Goal: Information Seeking & Learning: Check status

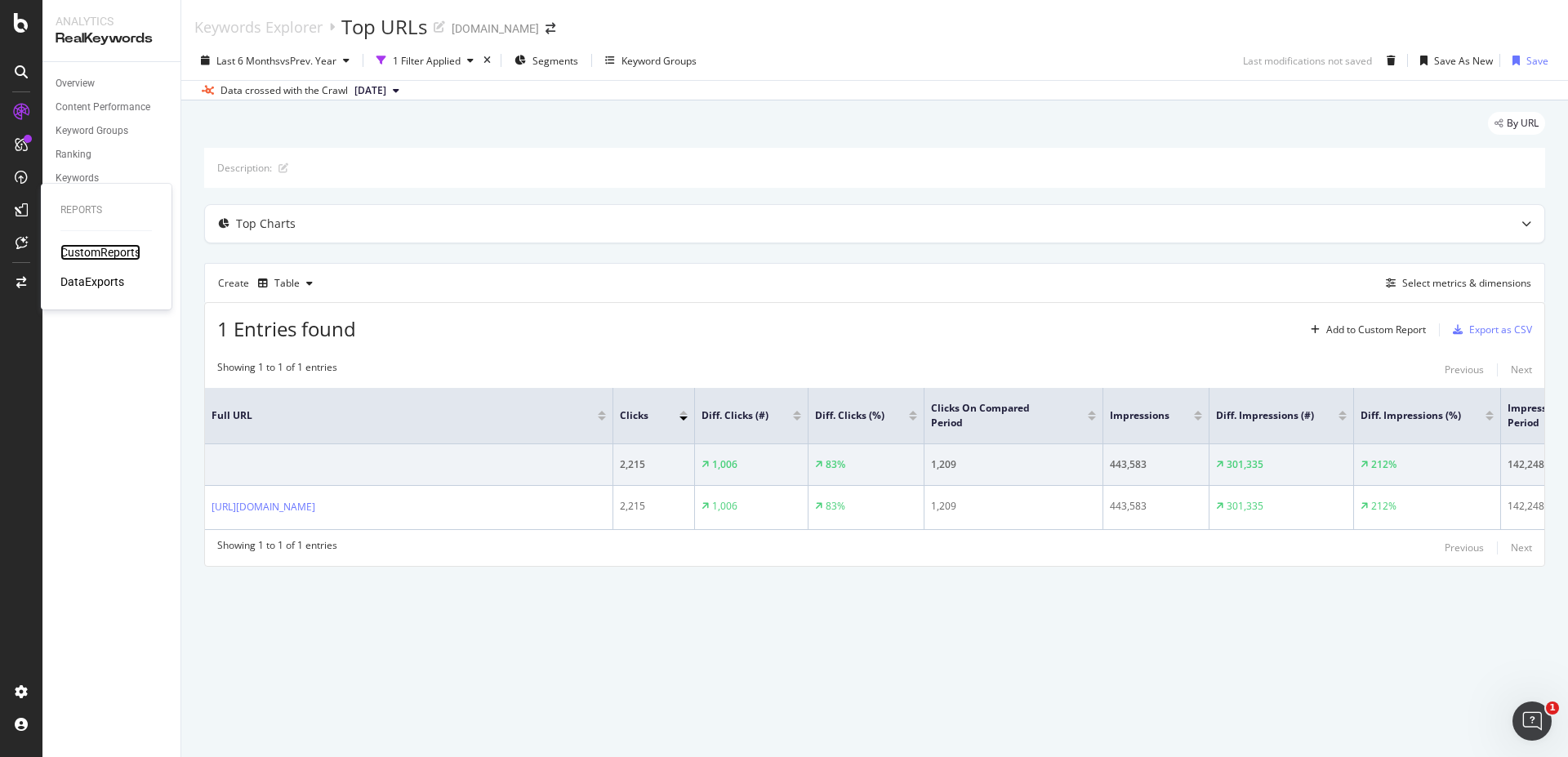
click at [74, 250] on div "CustomReports" at bounding box center [100, 252] width 80 height 17
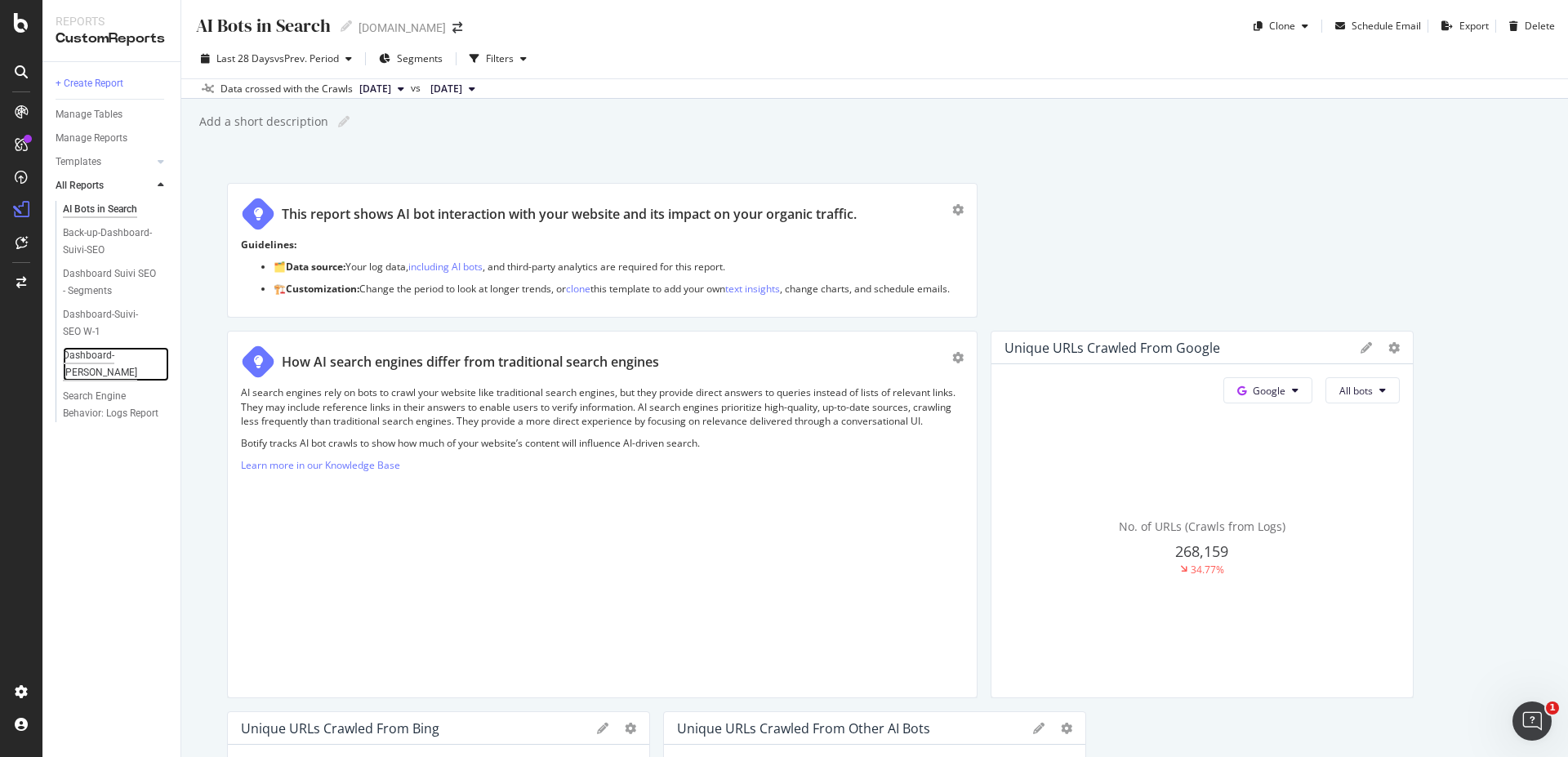
click at [128, 357] on div "Dashboard-[PERSON_NAME]" at bounding box center [109, 364] width 94 height 34
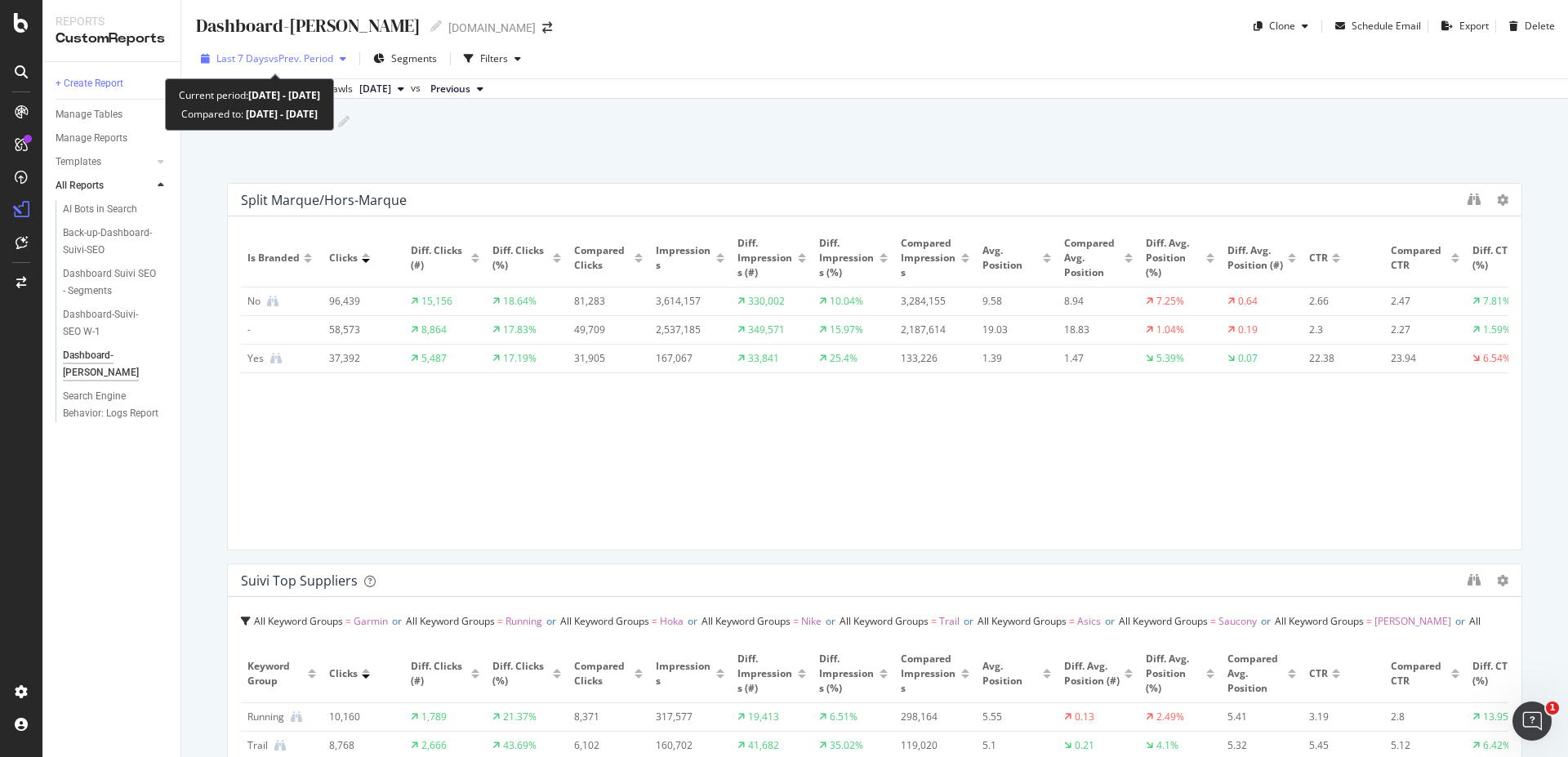
click at [343, 63] on div "Last 7 Days vs Prev. Period" at bounding box center [274, 59] width 158 height 25
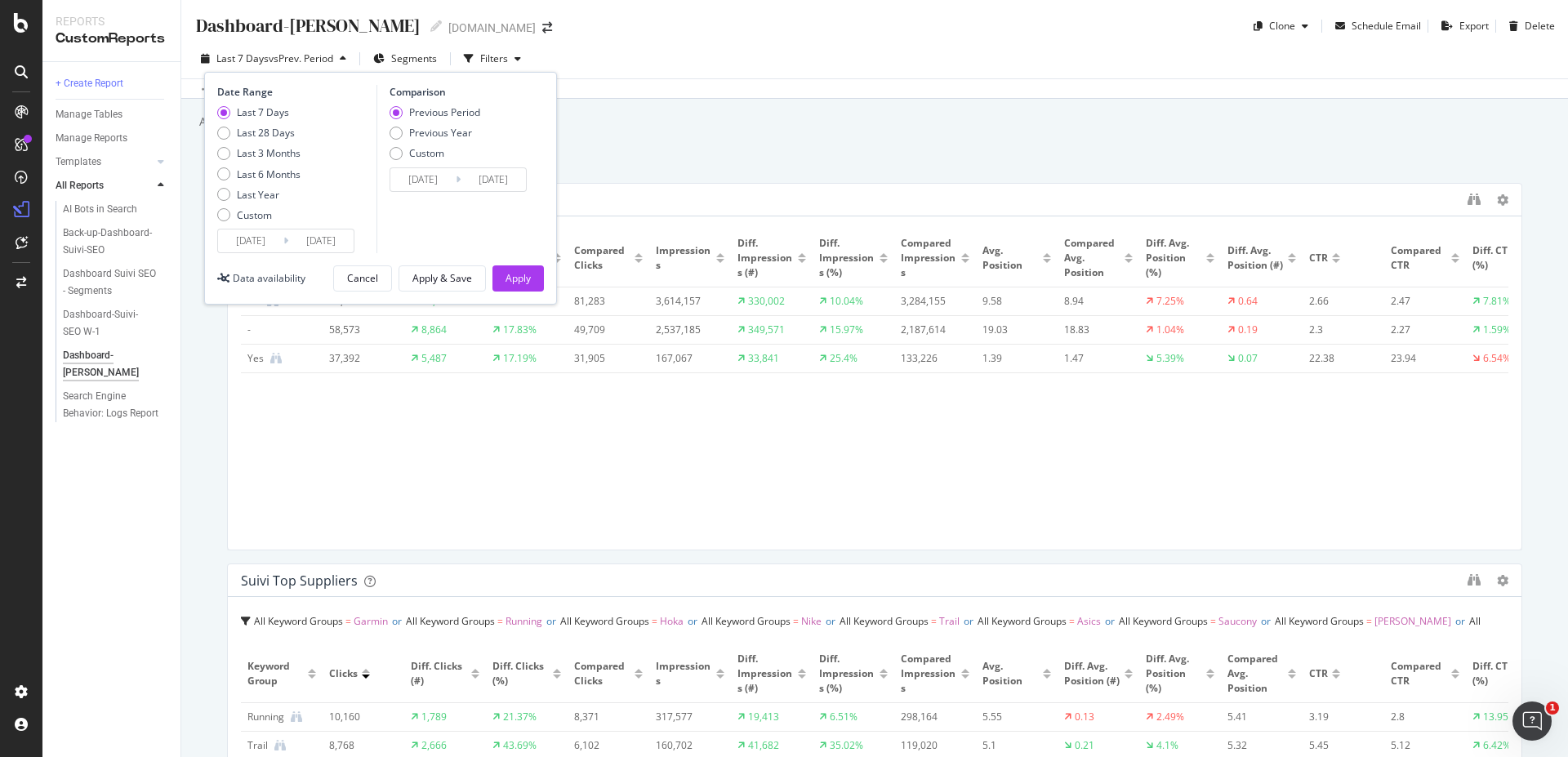
click at [317, 251] on input "[DATE]" at bounding box center [321, 241] width 65 height 23
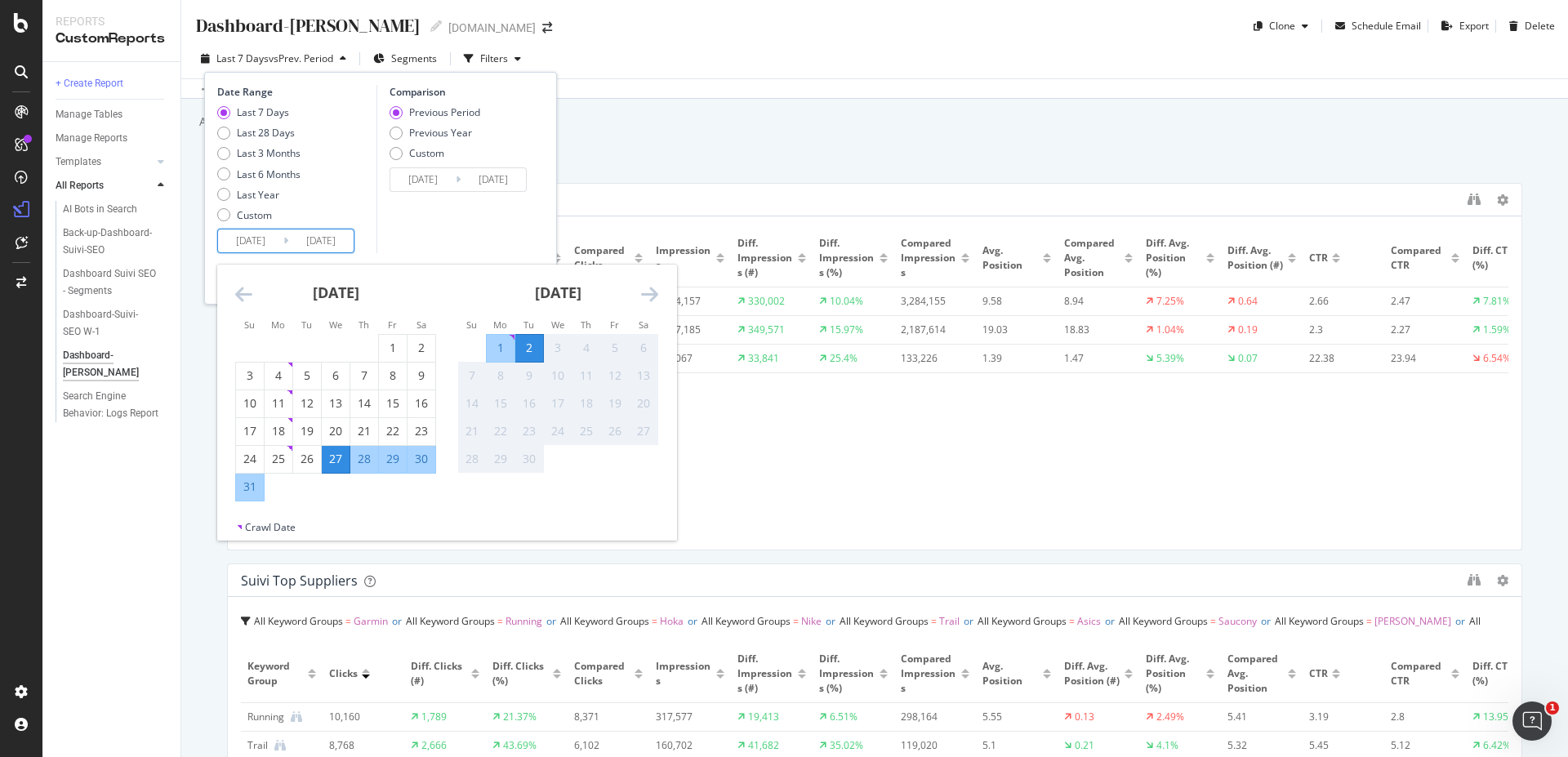
click at [811, 525] on div "Is Branded Clicks Diff. Clicks (#) Diff. Clicks (%) Compared Clicks Impressions…" at bounding box center [875, 383] width 1267 height 307
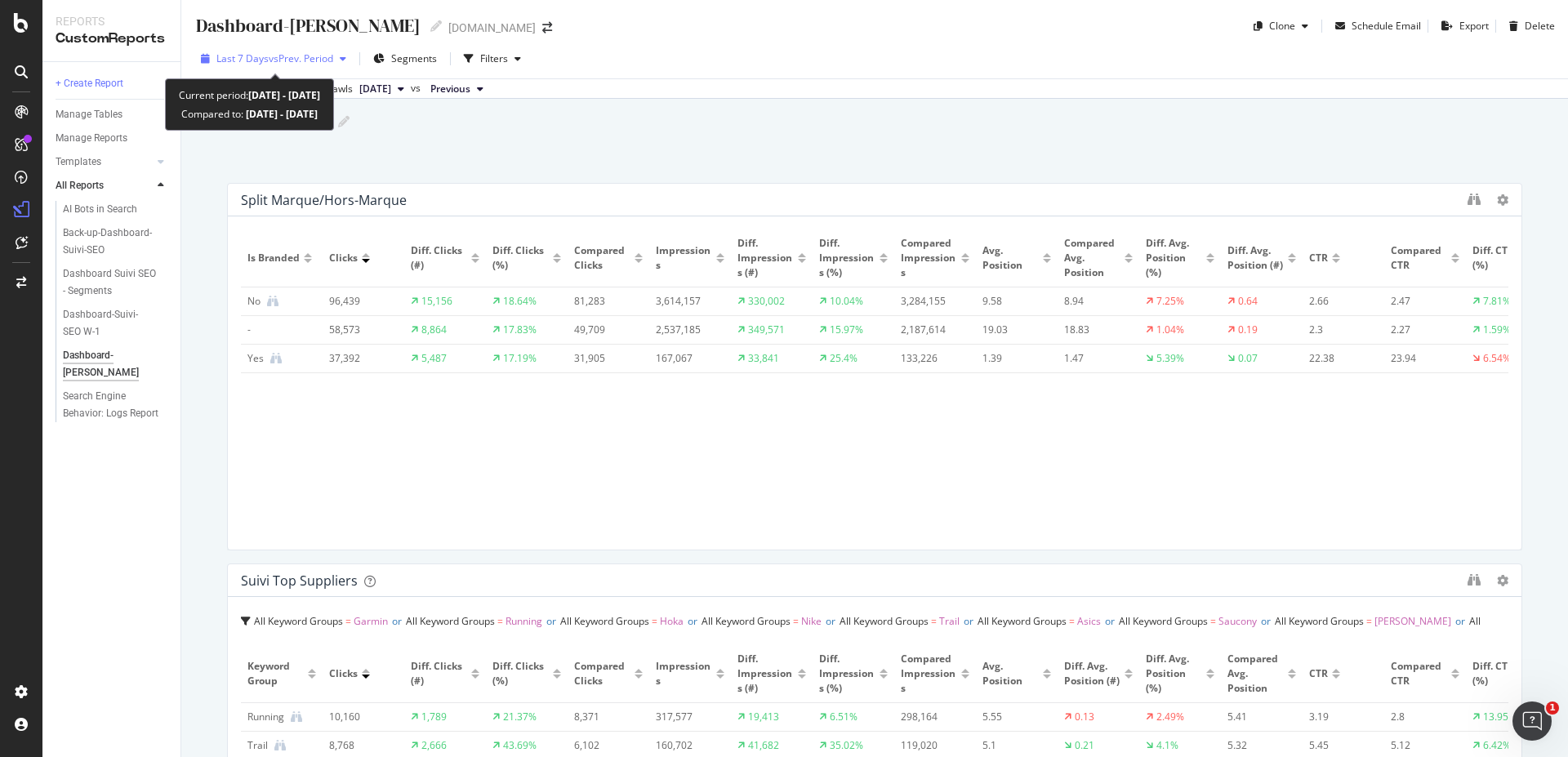
click at [344, 49] on div "Last 7 Days vs Prev. Period" at bounding box center [274, 59] width 158 height 25
